Goal: Check status

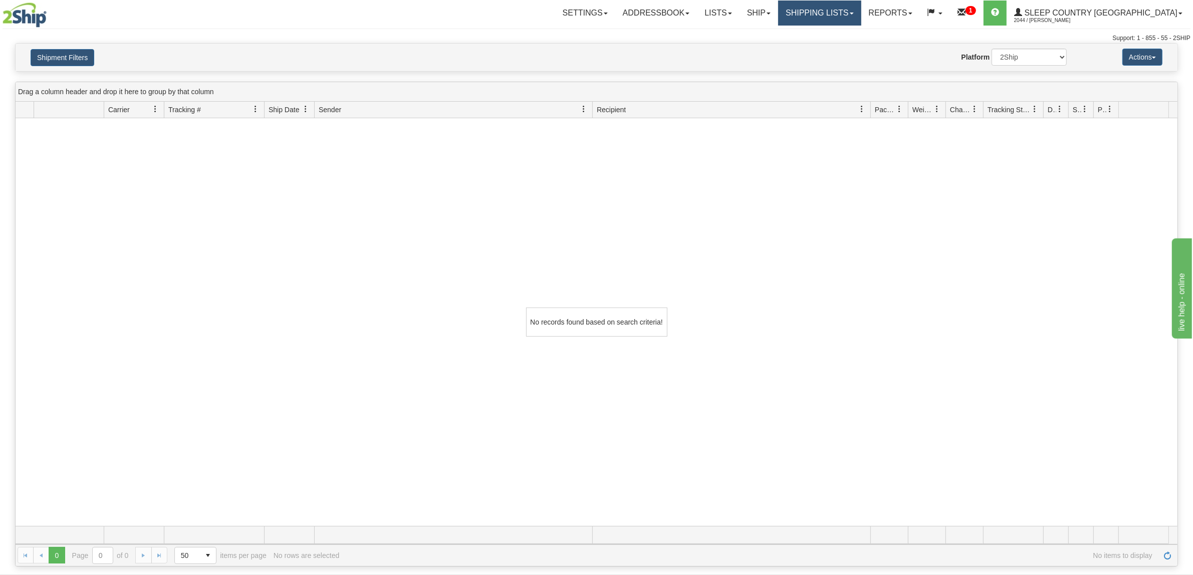
click at [860, 14] on link "Shipping lists" at bounding box center [819, 13] width 83 height 25
click at [851, 47] on span "Search Shipment History" at bounding box center [812, 48] width 78 height 8
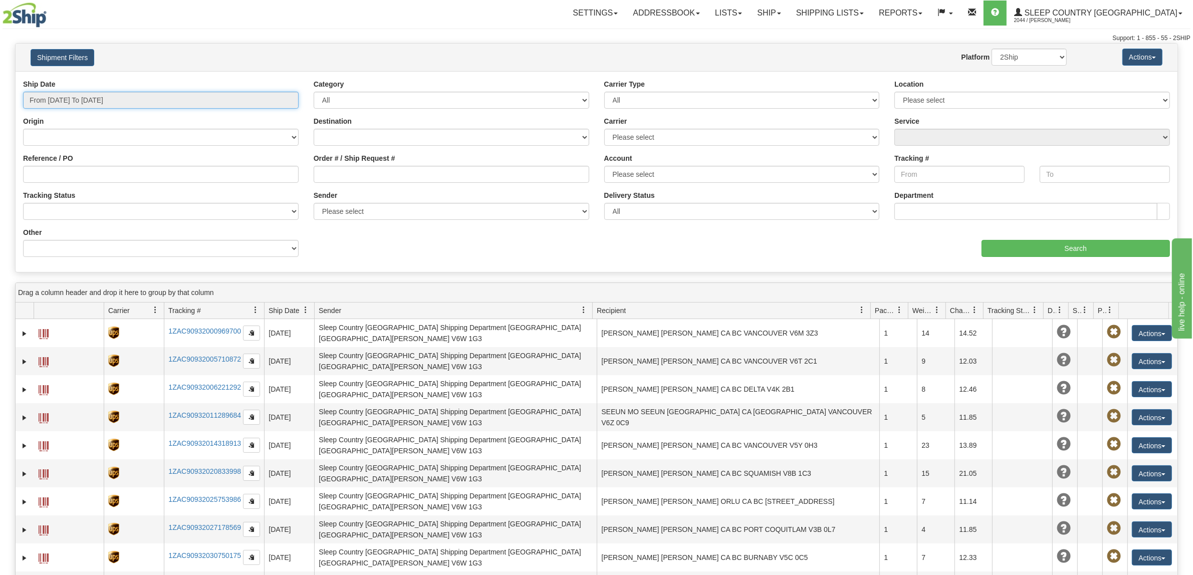
click at [126, 101] on input "From [DATE] To [DATE]" at bounding box center [161, 100] width 276 height 17
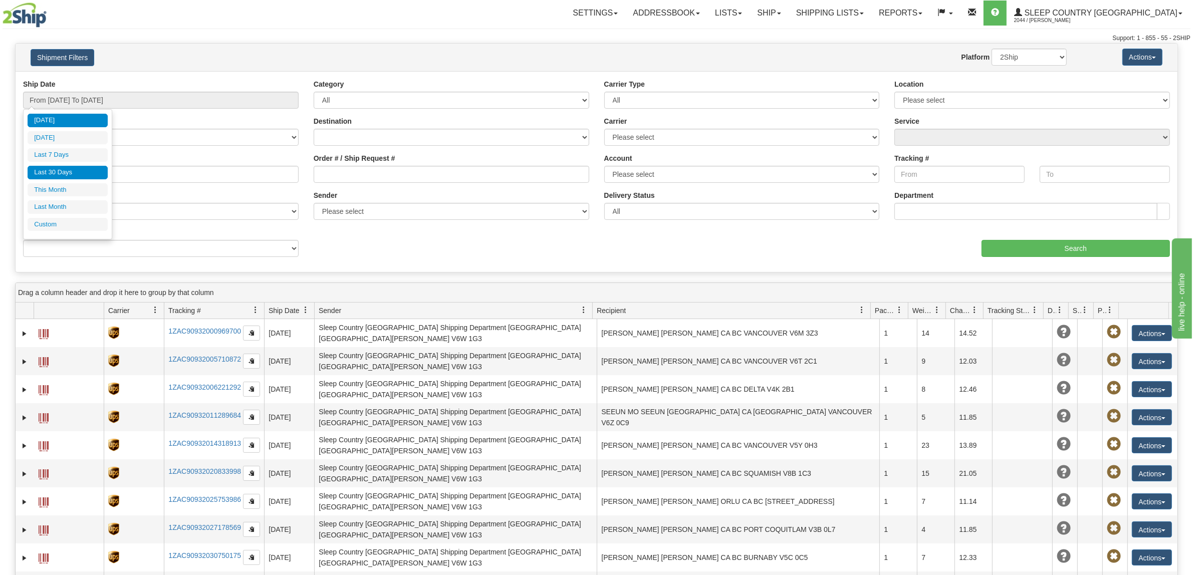
click at [88, 176] on li "Last 30 Days" at bounding box center [68, 173] width 80 height 14
type input "From [DATE] To [DATE]"
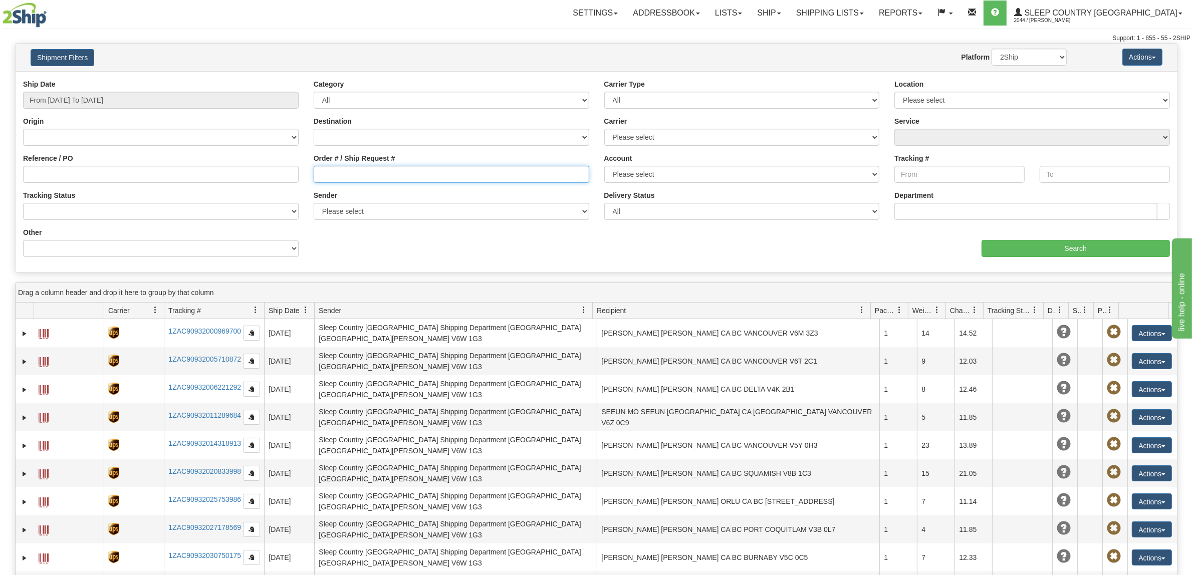
click at [364, 174] on input "Order # / Ship Request #" at bounding box center [452, 174] width 276 height 17
paste input "9007I163847"
type input "9007I163847"
click at [1093, 253] on input "Search" at bounding box center [1076, 248] width 189 height 17
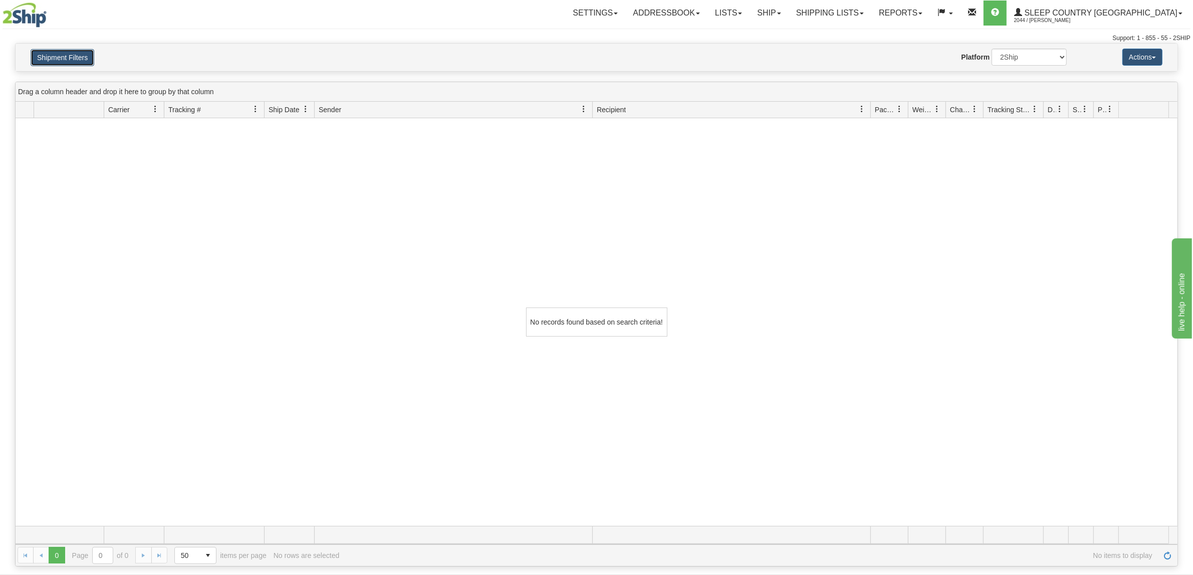
click at [79, 53] on button "Shipment Filters" at bounding box center [63, 57] width 64 height 17
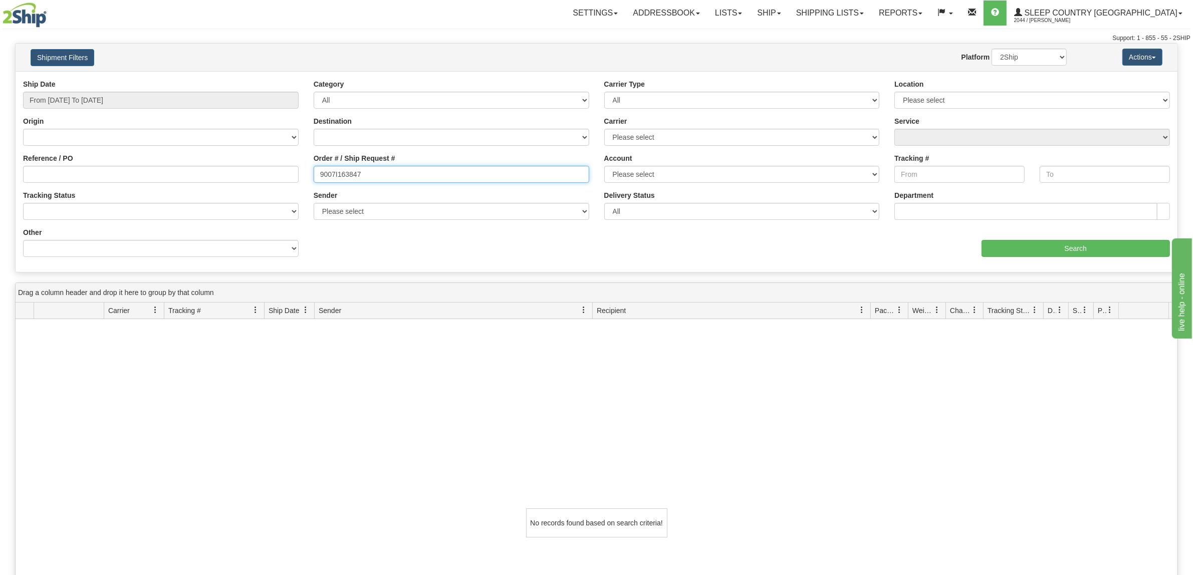
drag, startPoint x: 291, startPoint y: 177, endPoint x: 155, endPoint y: 179, distance: 135.8
click at [164, 79] on div "Reference / PO Order # / Ship Request # 9007I163847 Account Please select [GEOG…" at bounding box center [597, 79] width 1162 height 0
click at [134, 171] on input "Reference / PO" at bounding box center [161, 174] width 276 height 17
paste input "9007I163847"
type input "9007I163847"
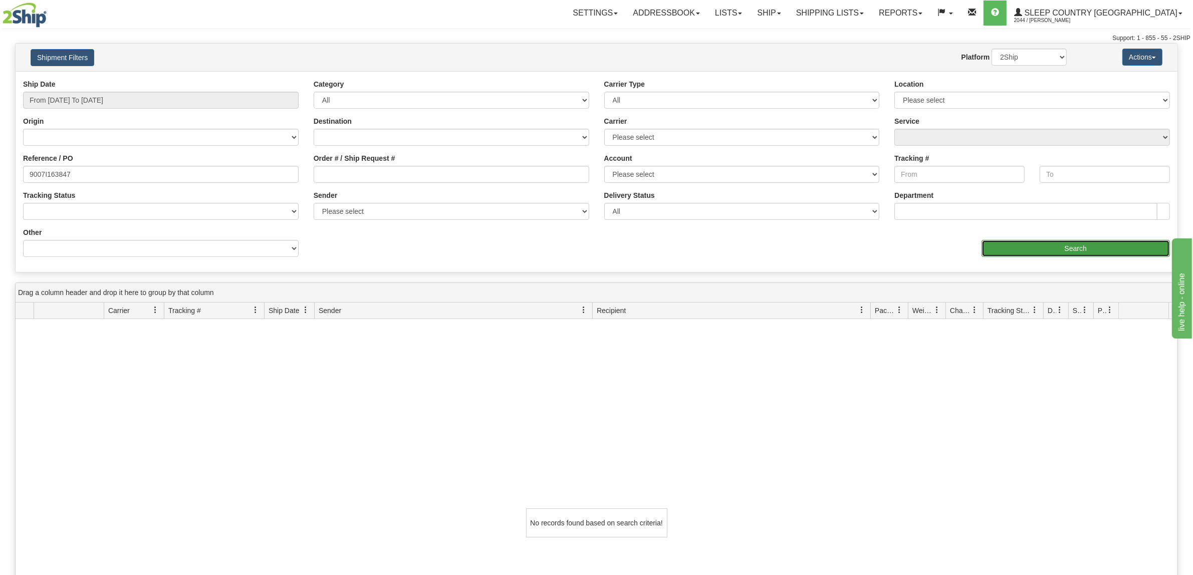
click at [1101, 247] on input "Search" at bounding box center [1076, 248] width 189 height 17
